Goal: Transaction & Acquisition: Book appointment/travel/reservation

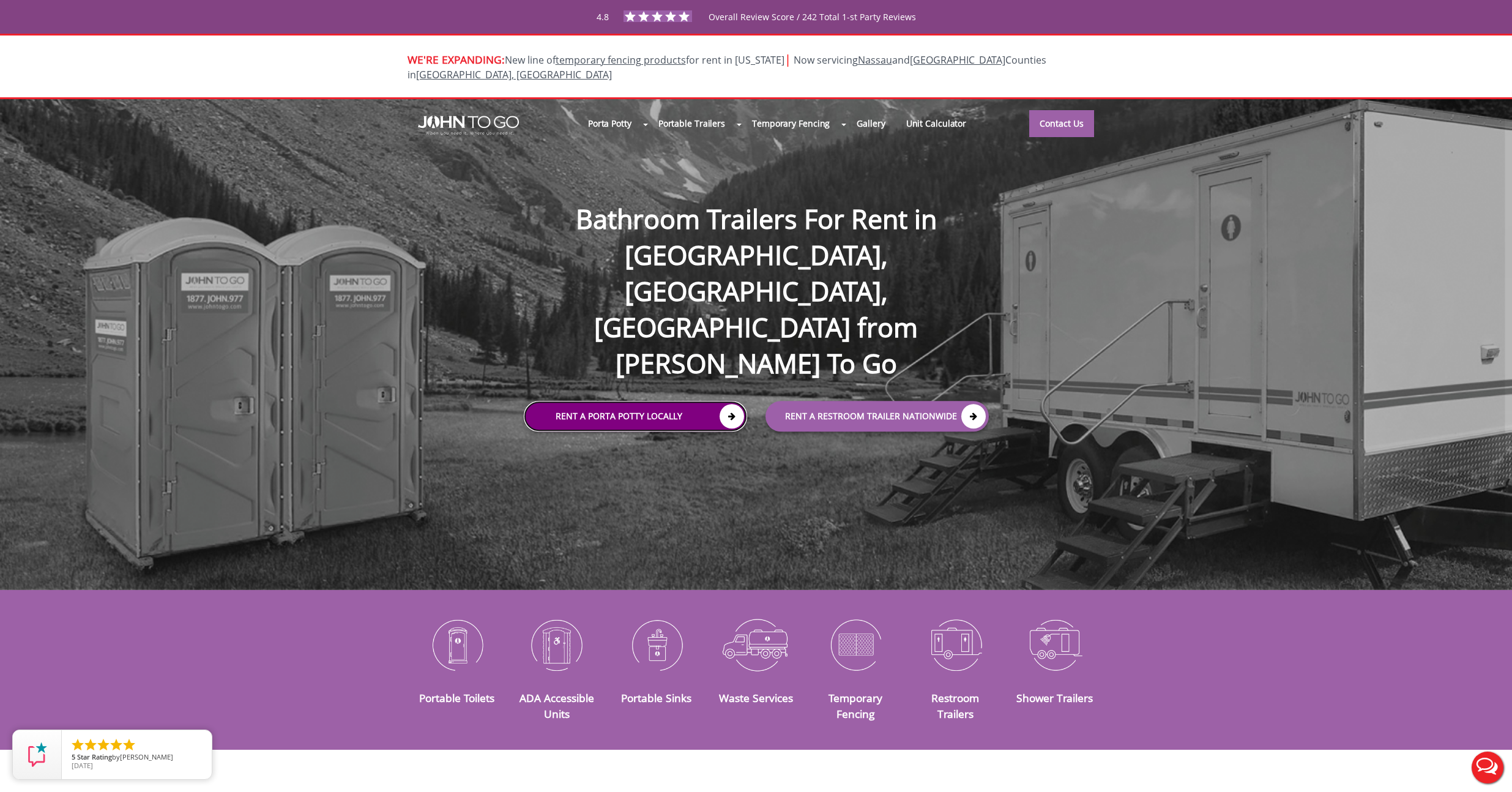
click at [584, 401] on link "Rent a Porta Potty Locally" at bounding box center [635, 416] width 223 height 31
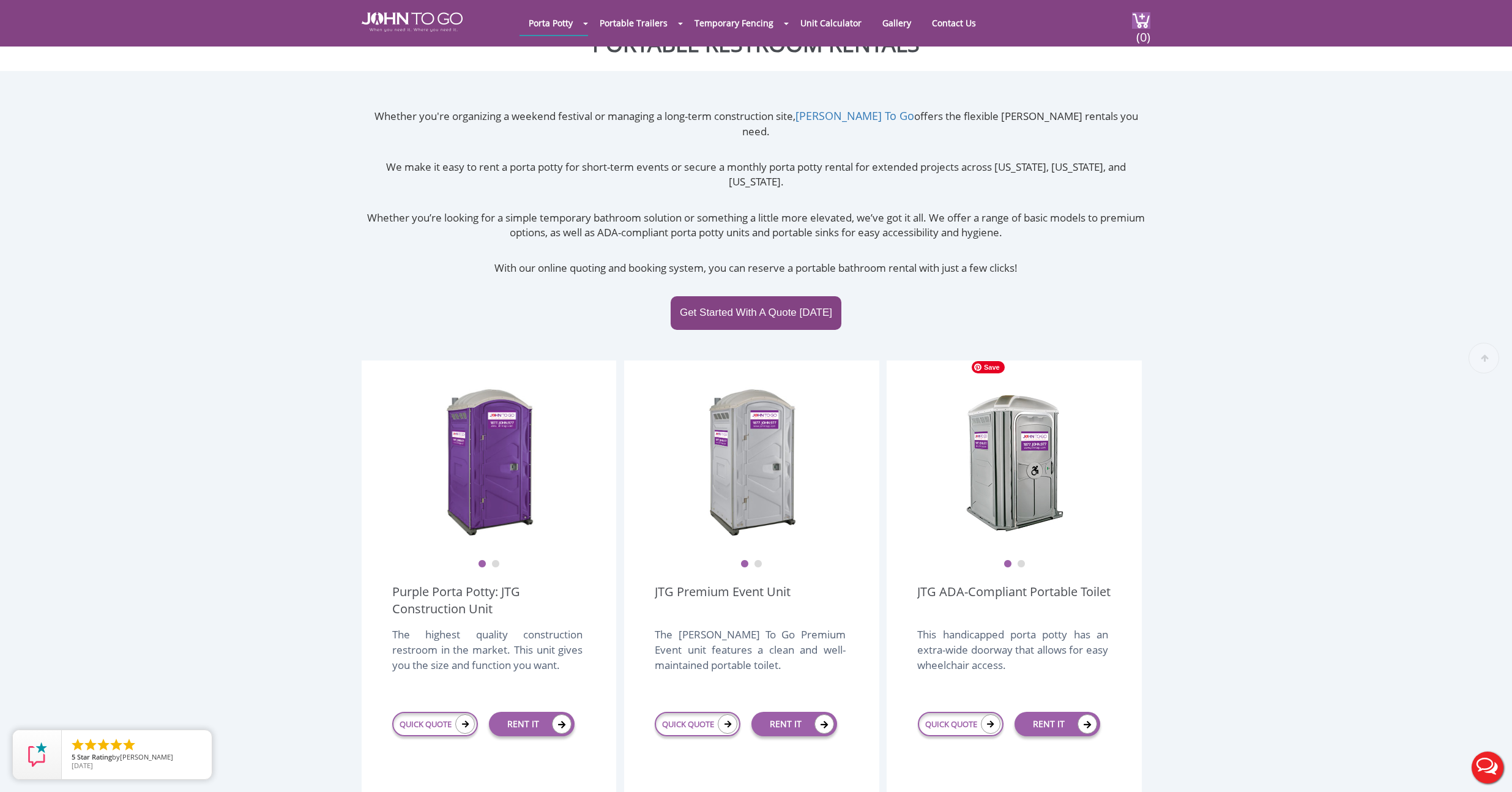
scroll to position [406, 0]
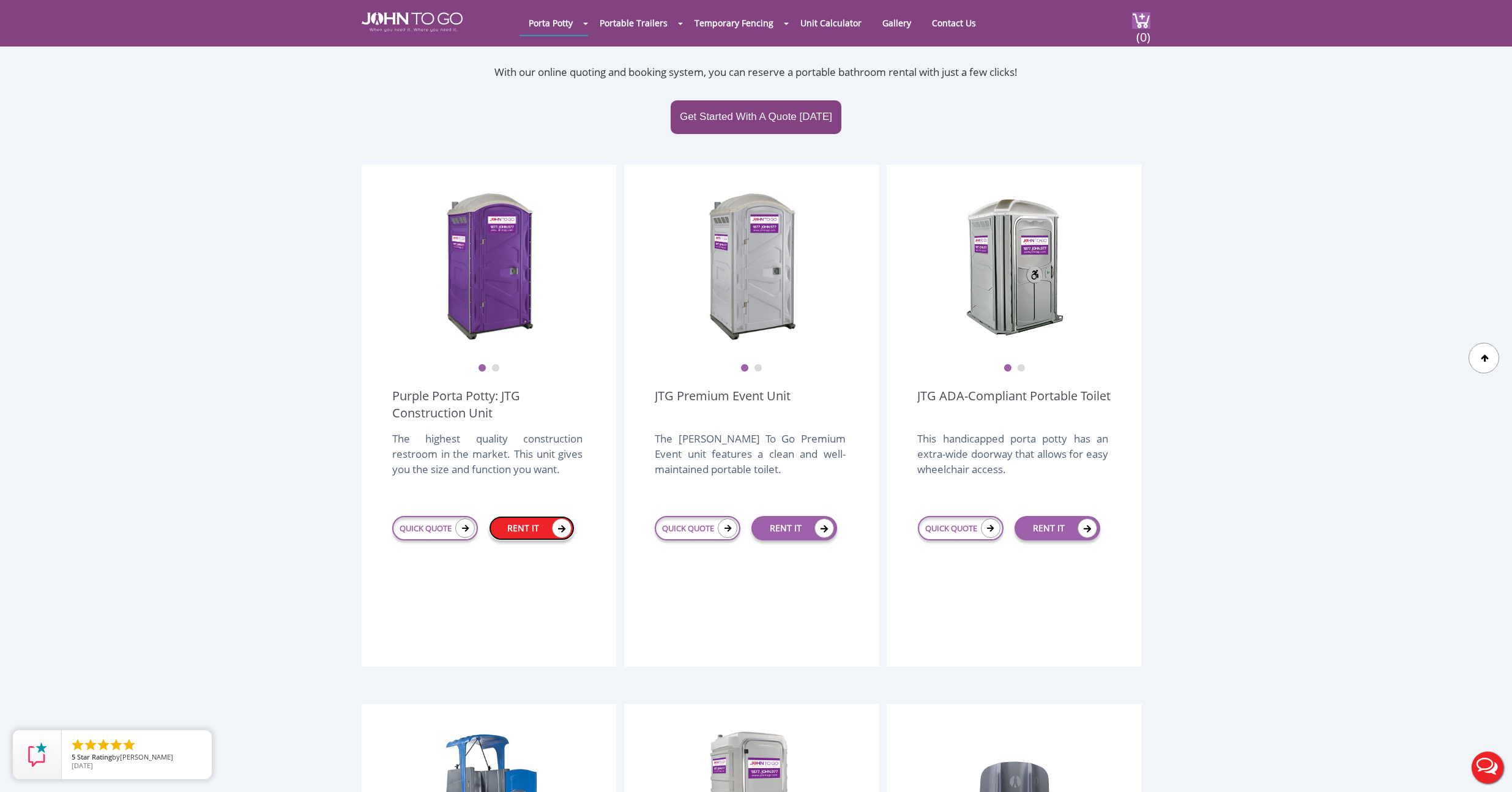
click at [544, 516] on link "RENT IT" at bounding box center [532, 528] width 86 height 25
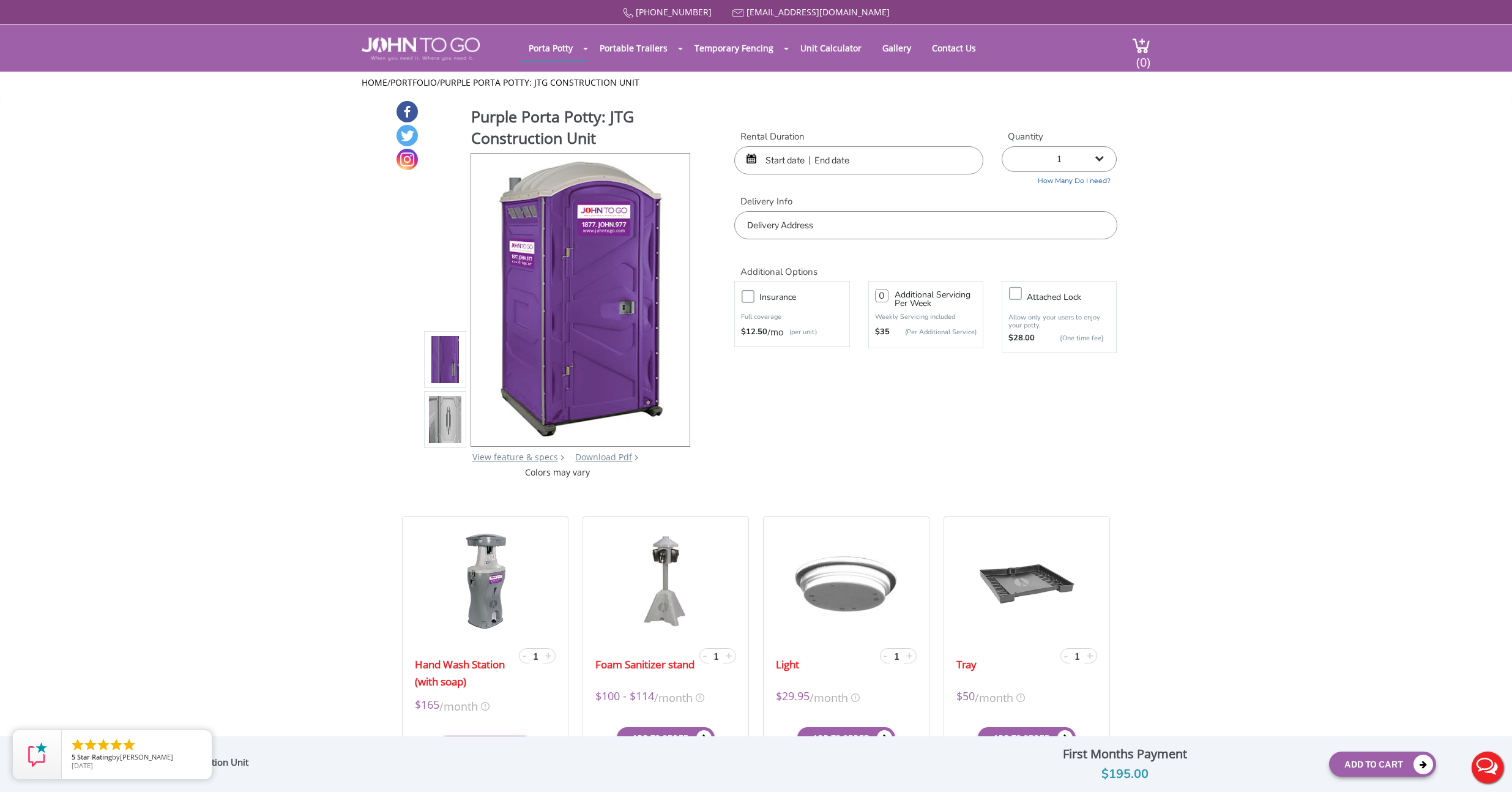
click at [766, 166] on input "text" at bounding box center [858, 160] width 249 height 28
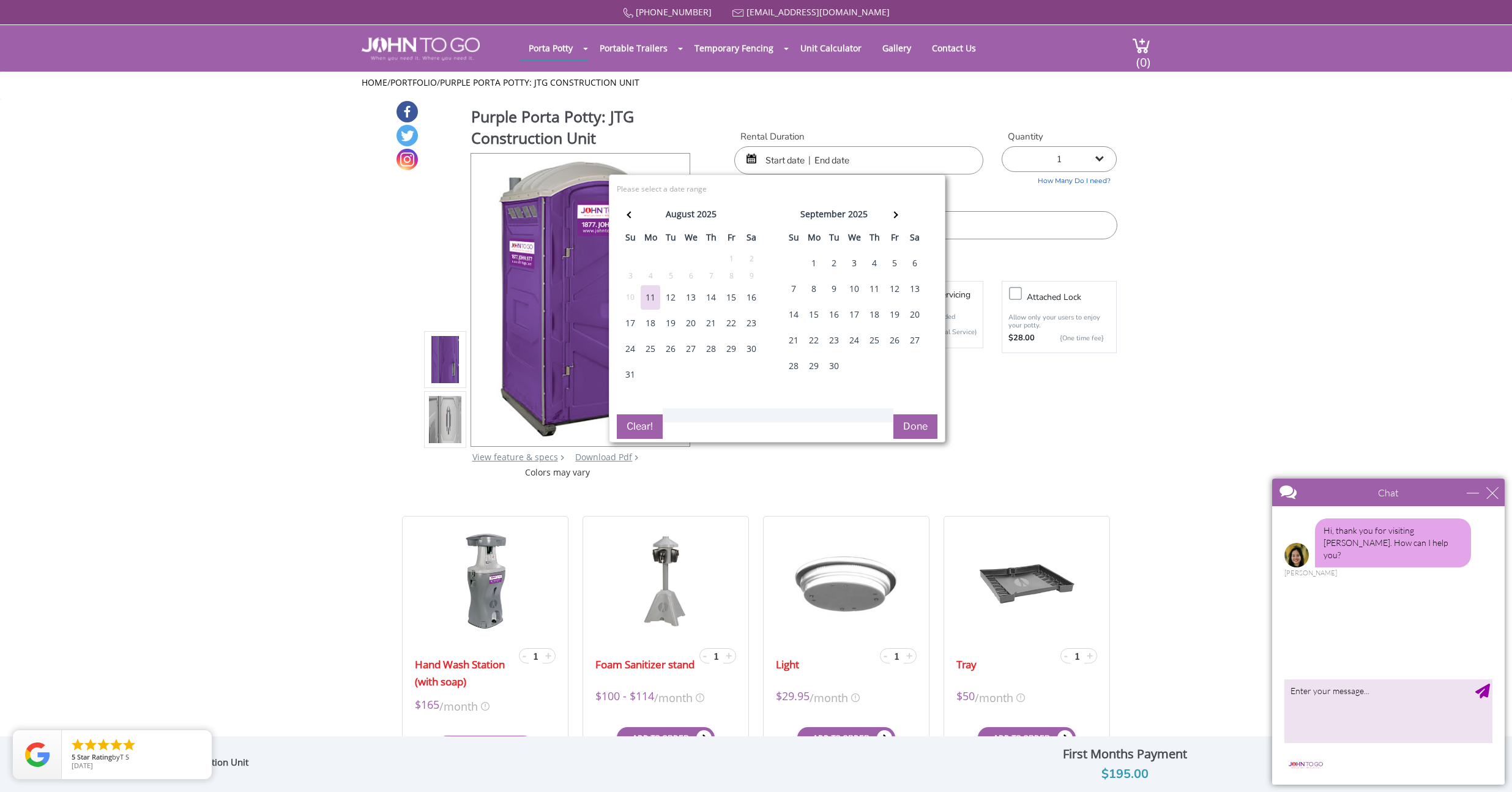
click at [729, 296] on div "15" at bounding box center [731, 297] width 19 height 25
click at [733, 354] on div "29" at bounding box center [731, 349] width 19 height 25
type input "[DATE] to [DATE]"
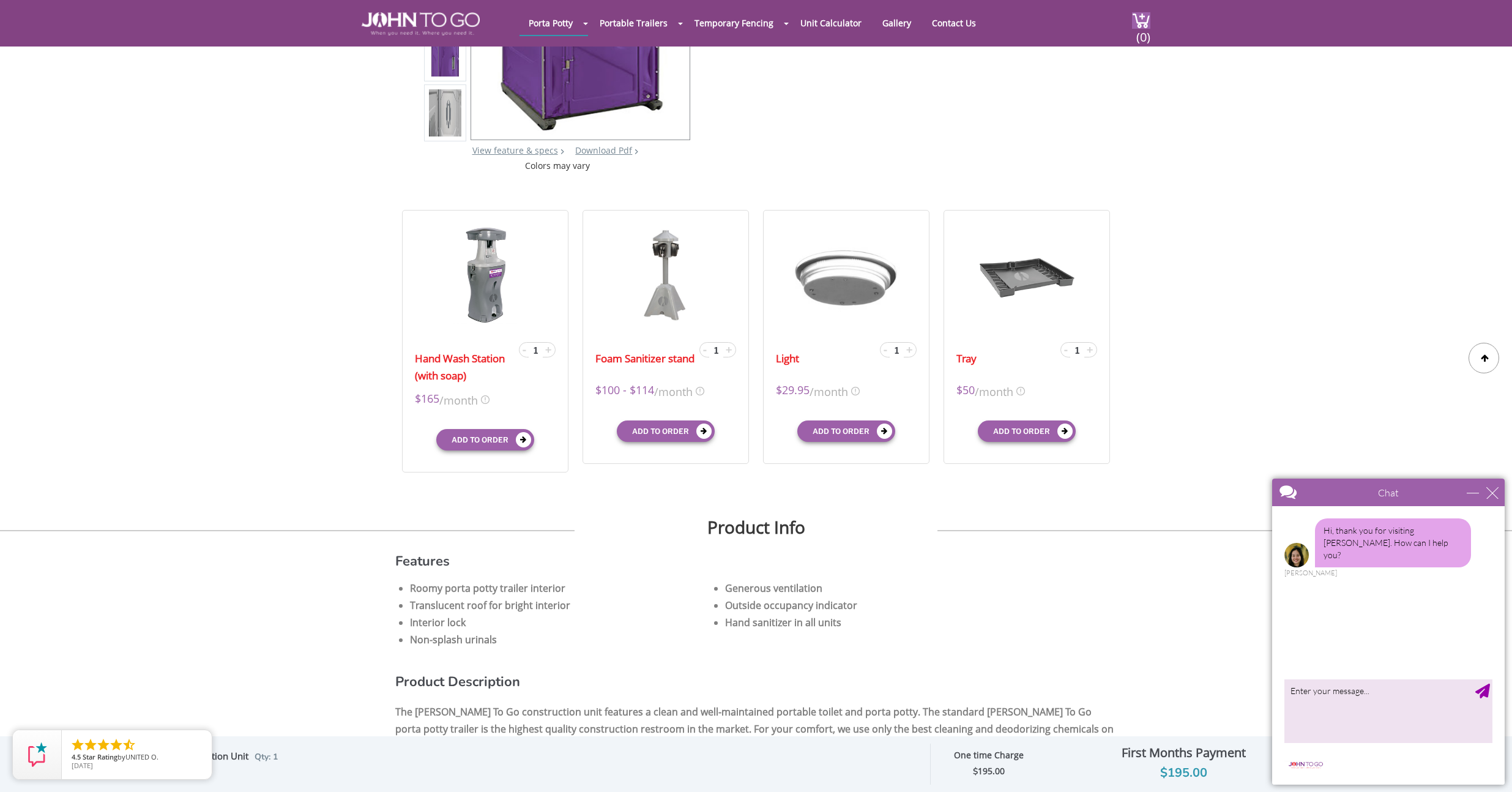
scroll to position [16, 0]
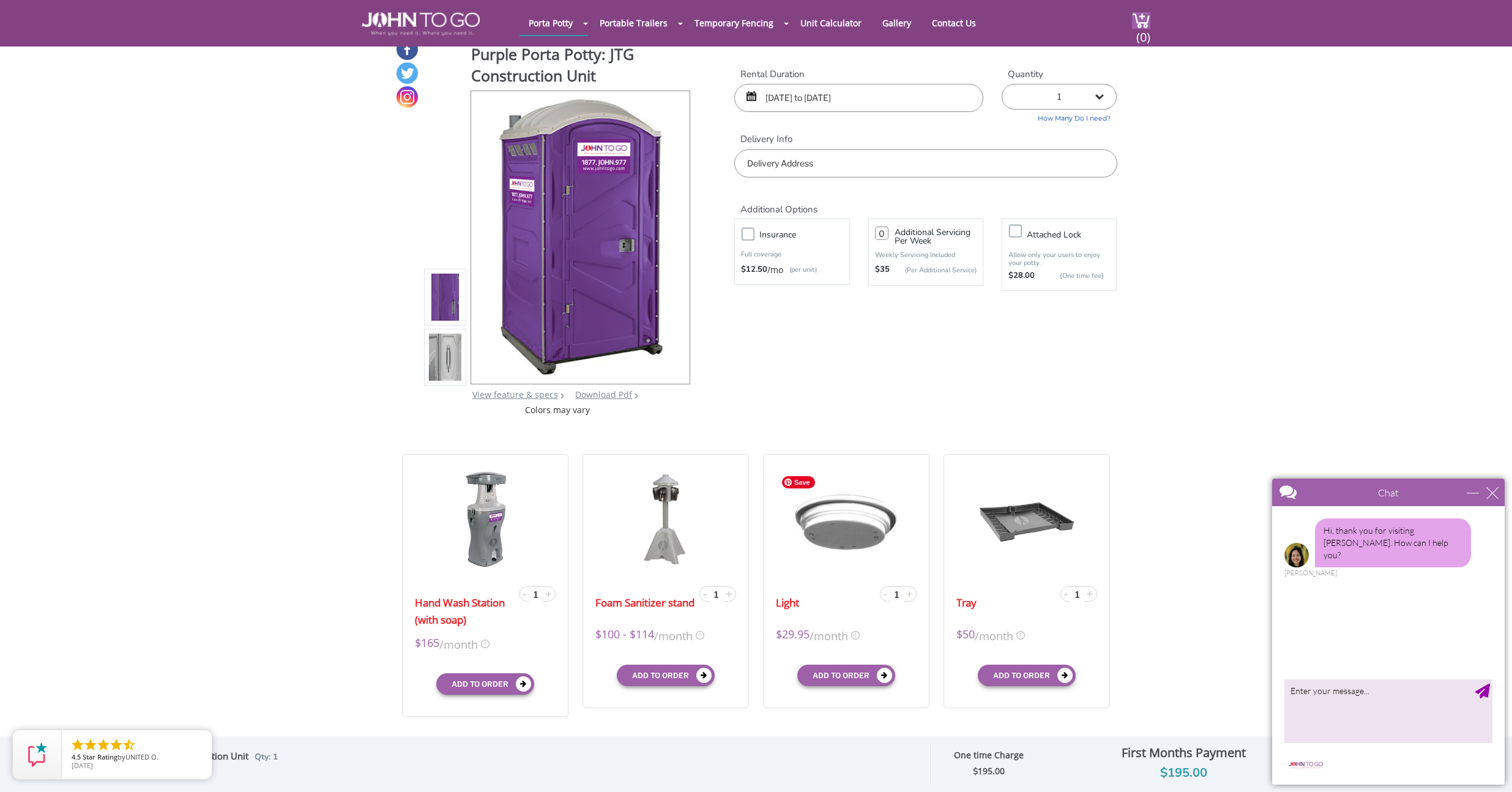
click at [828, 165] on input "text" at bounding box center [925, 164] width 382 height 28
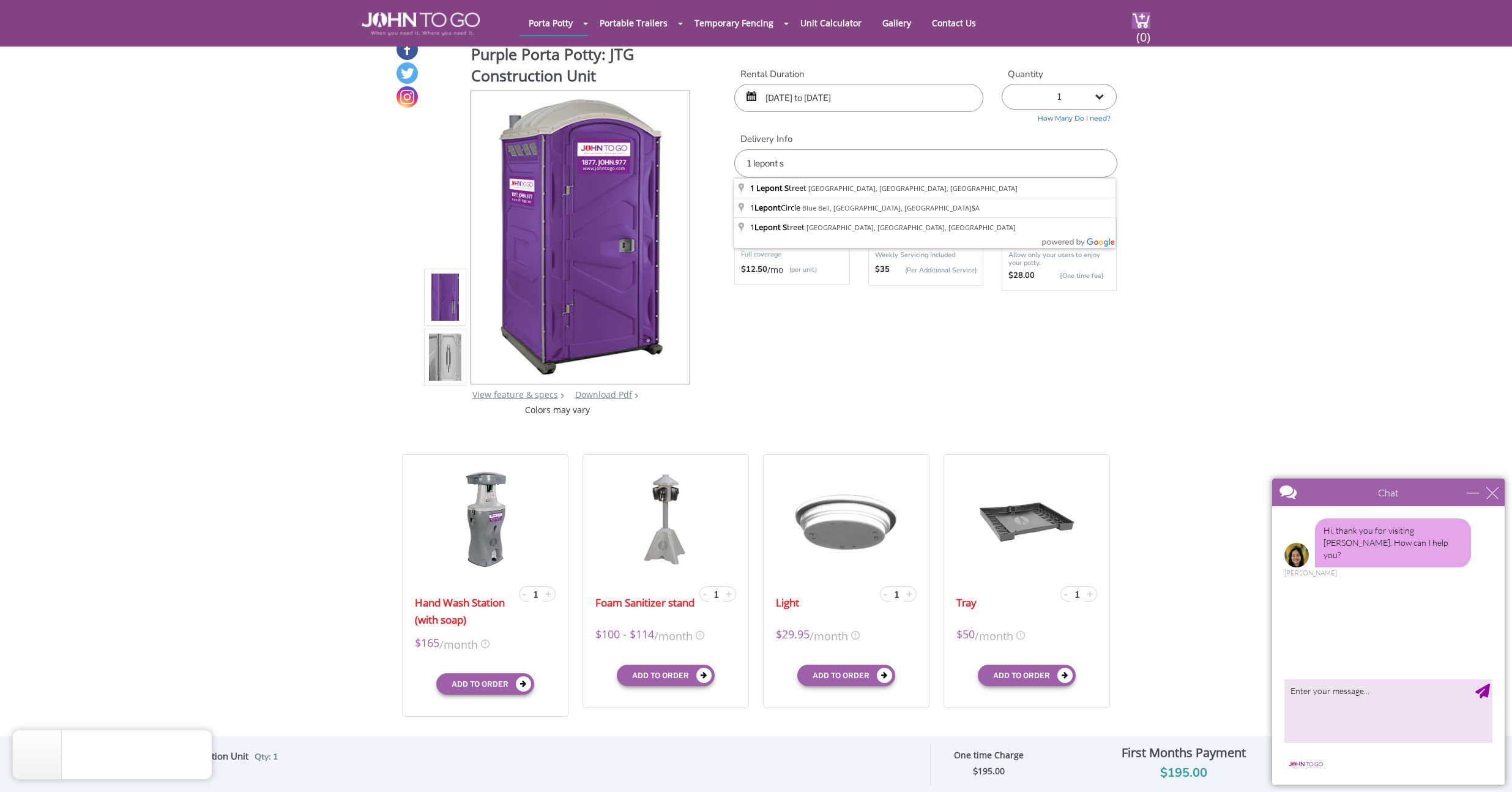
type input "[STREET_ADDRESS]"
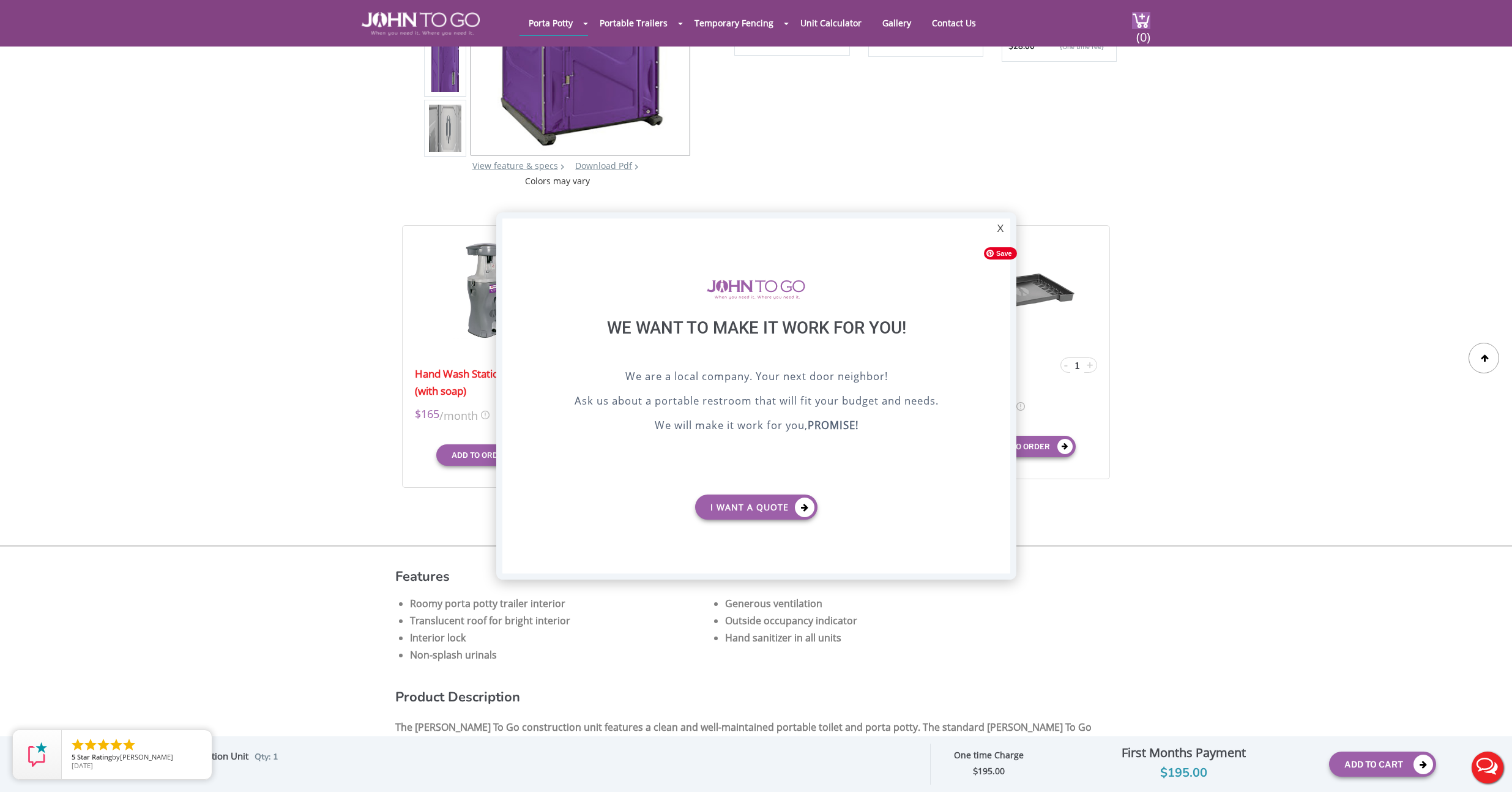
scroll to position [0, 0]
click at [997, 222] on div "X" at bounding box center [1000, 229] width 19 height 21
